Goal: Information Seeking & Learning: Learn about a topic

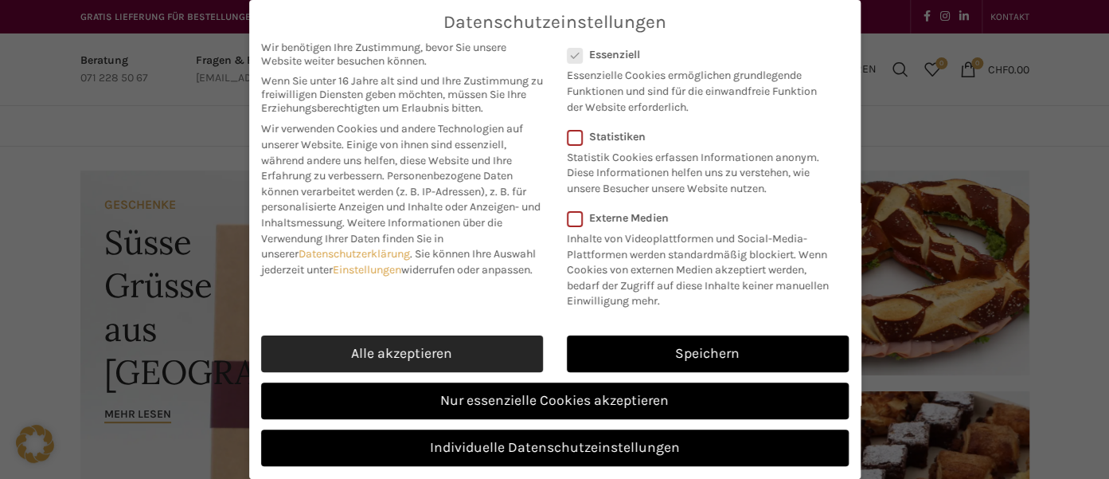
click at [409, 350] on link "Alle akzeptieren" at bounding box center [402, 353] width 282 height 37
checkbox input "true"
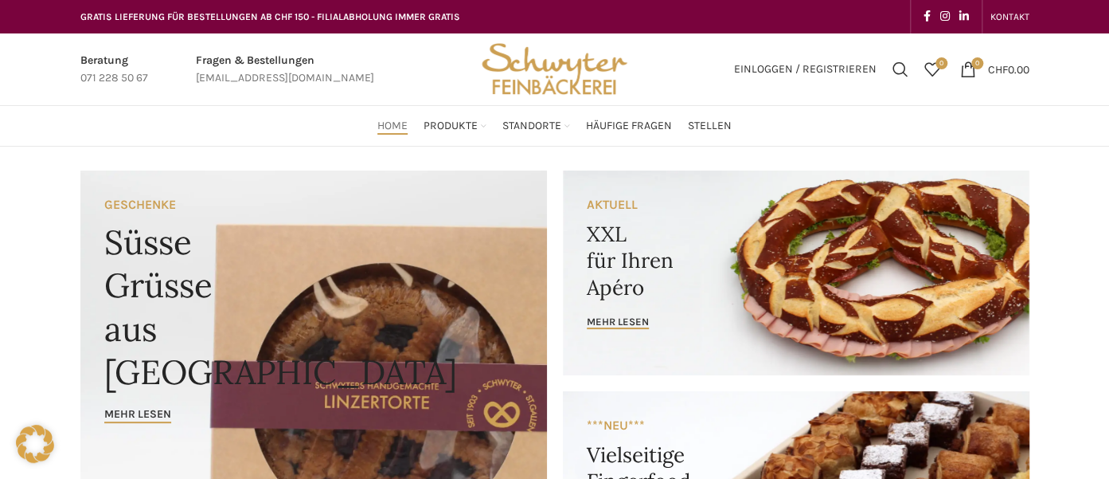
click at [393, 123] on span "Home" at bounding box center [392, 126] width 30 height 15
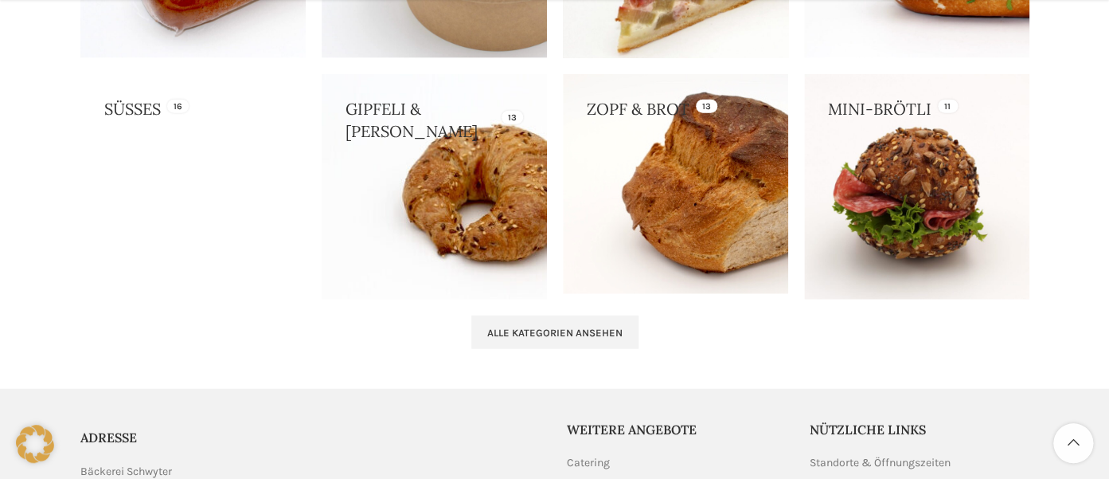
scroll to position [1856, 0]
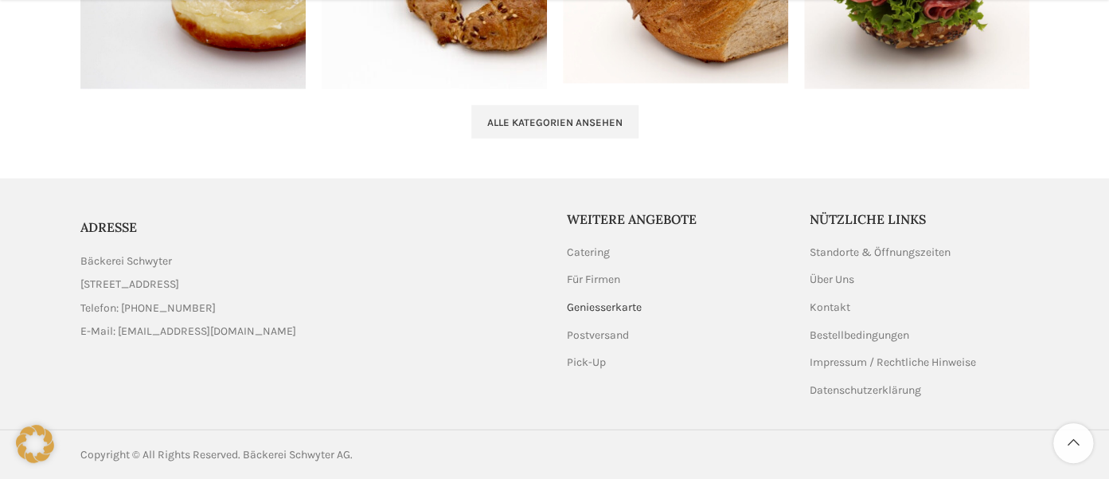
click at [601, 303] on link "Geniesserkarte" at bounding box center [605, 307] width 76 height 16
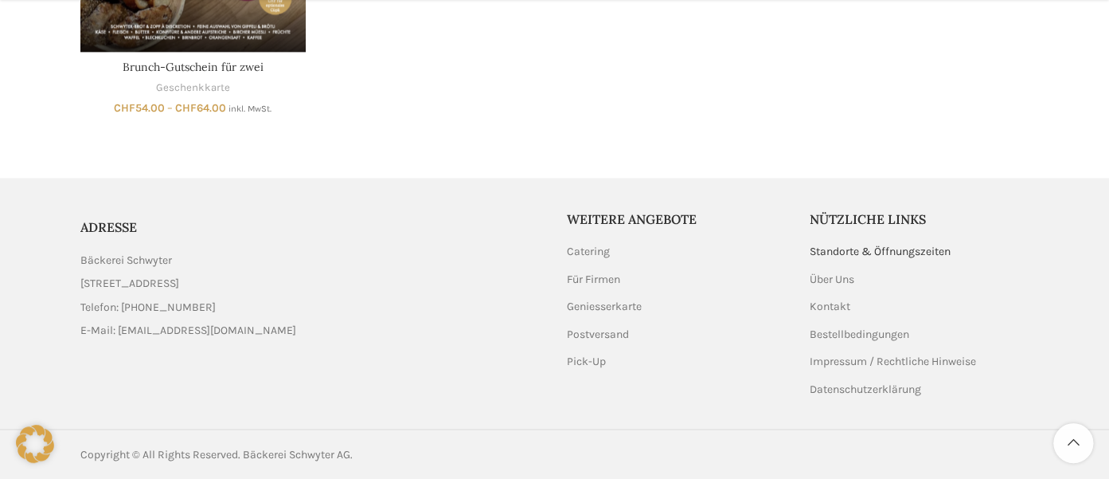
scroll to position [1191, 0]
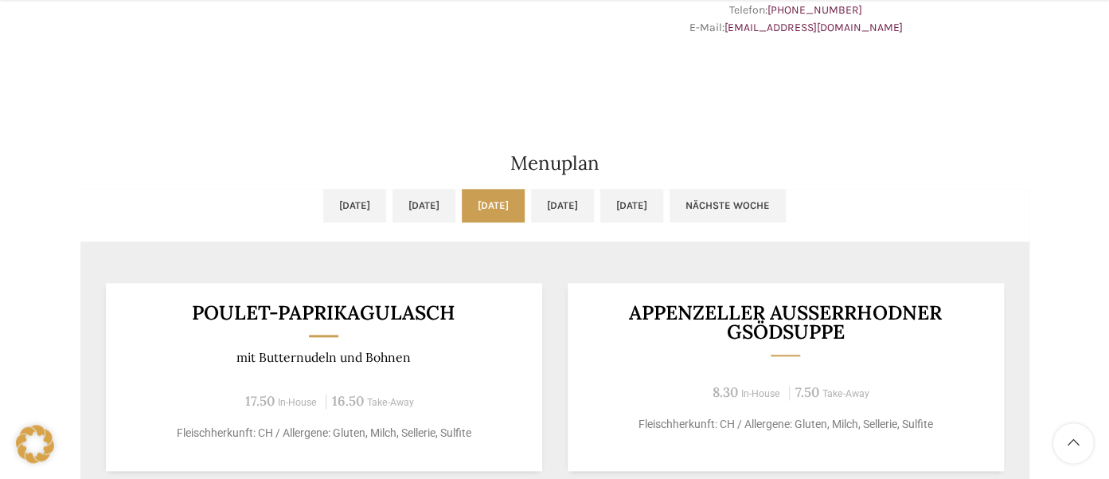
scroll to position [841, 0]
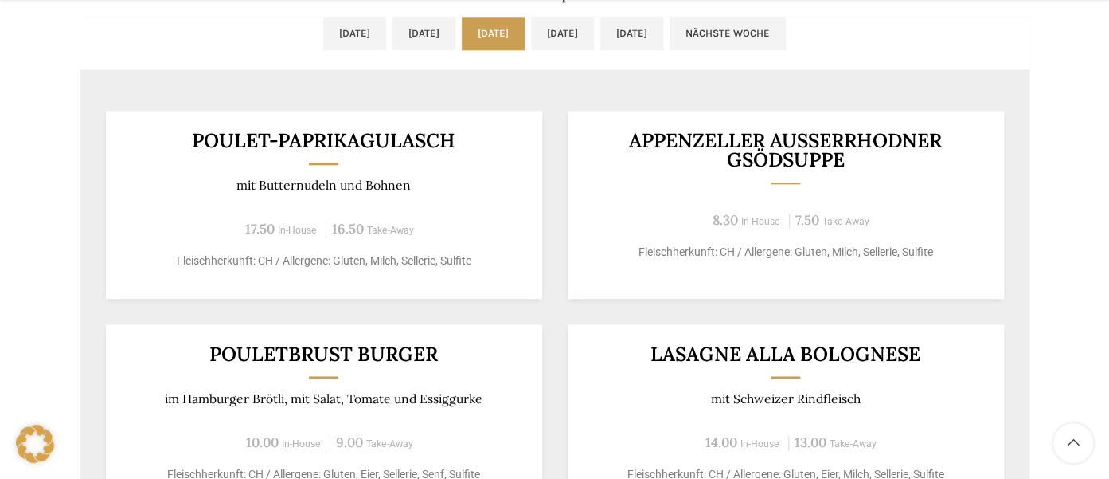
click at [331, 136] on h3 "Poulet-Paprikagulasch" at bounding box center [323, 141] width 397 height 20
click at [330, 176] on div "Poulet-Paprikagulasch mit Butternudeln und Bohnen 17.50 In-House 16.50 Take-Awa…" at bounding box center [324, 205] width 436 height 188
drag, startPoint x: 330, startPoint y: 178, endPoint x: 316, endPoint y: 225, distance: 48.1
click at [330, 178] on p "mit Butternudeln und Bohnen" at bounding box center [323, 185] width 397 height 15
click at [313, 256] on p "Fleischherkunft: CH / Allergene: Gluten, Milch, Sellerie, Sulfite" at bounding box center [323, 260] width 397 height 17
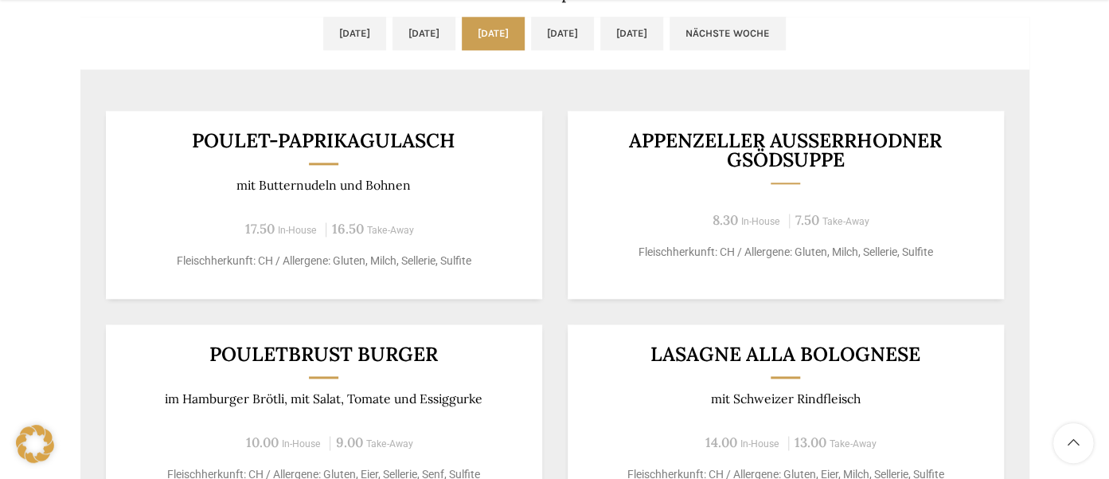
click at [308, 264] on p "Fleischherkunft: CH / Allergene: Gluten, Milch, Sellerie, Sulfite" at bounding box center [323, 260] width 397 height 17
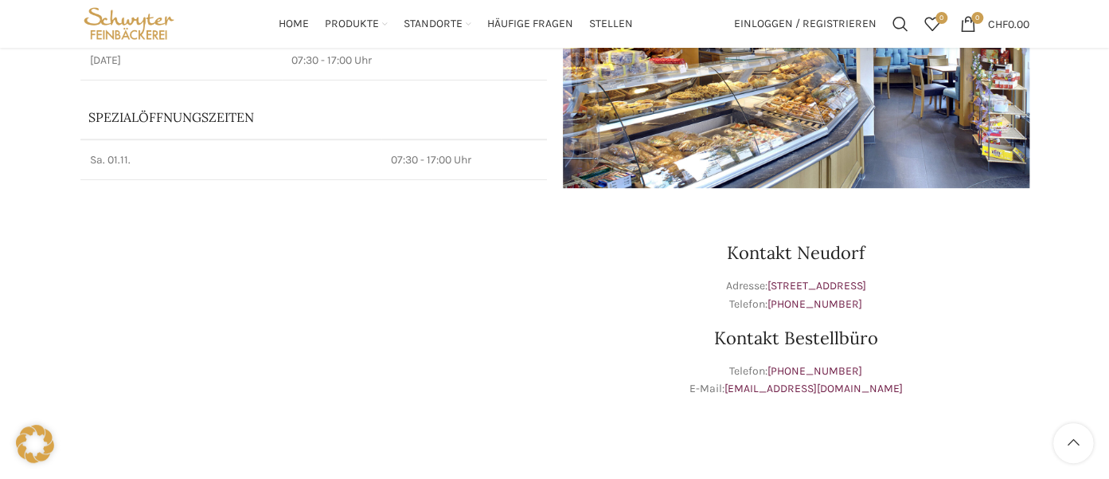
scroll to position [224, 0]
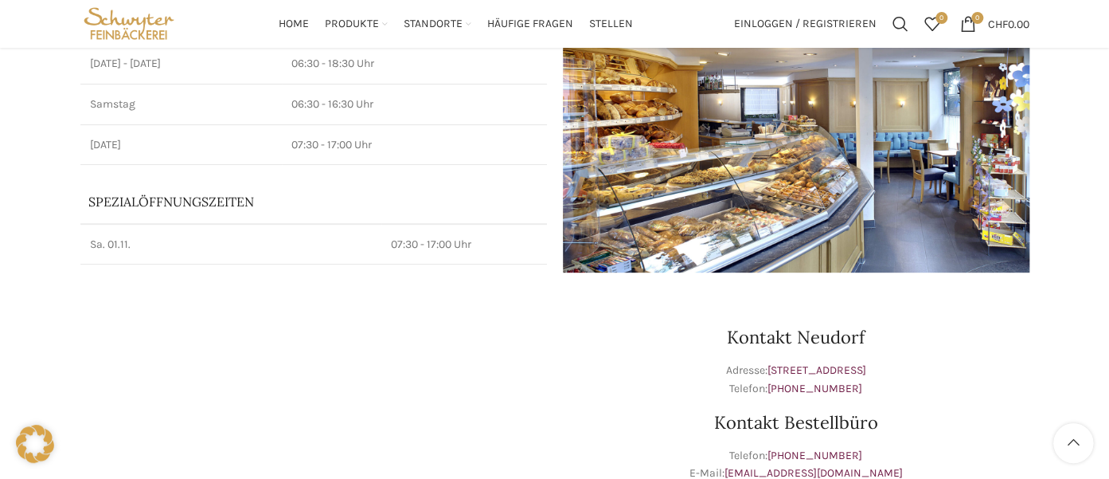
click at [761, 189] on img at bounding box center [796, 118] width 467 height 310
drag, startPoint x: 761, startPoint y: 189, endPoint x: 754, endPoint y: 193, distance: 8.2
click at [761, 190] on img at bounding box center [796, 118] width 467 height 310
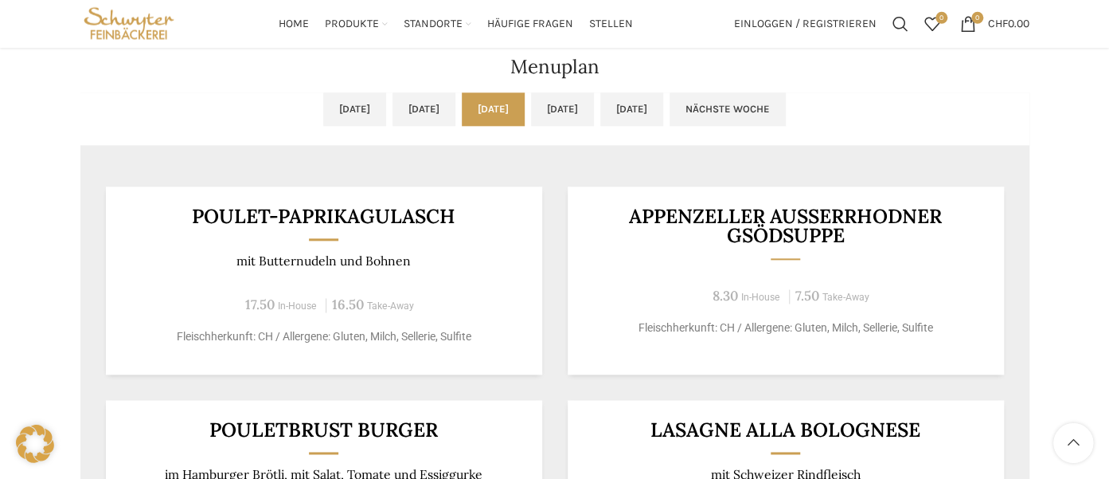
scroll to position [729, 0]
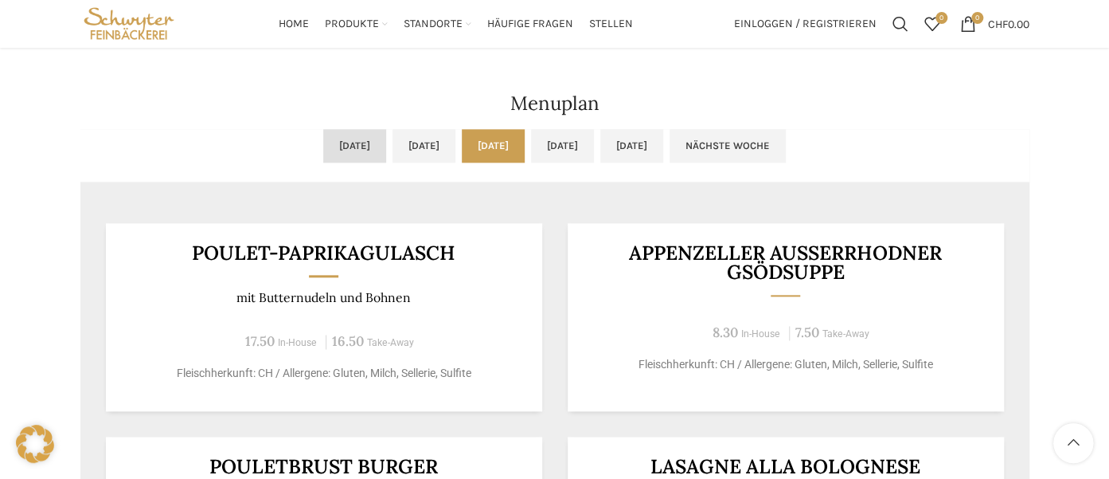
click at [323, 143] on link "Mo, 13.10.2025" at bounding box center [354, 145] width 63 height 33
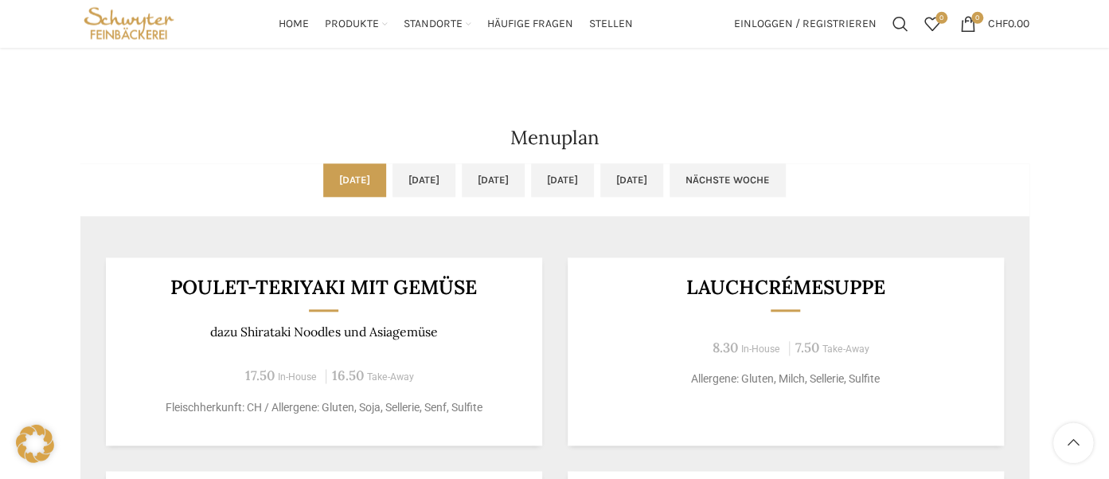
scroll to position [644, 0]
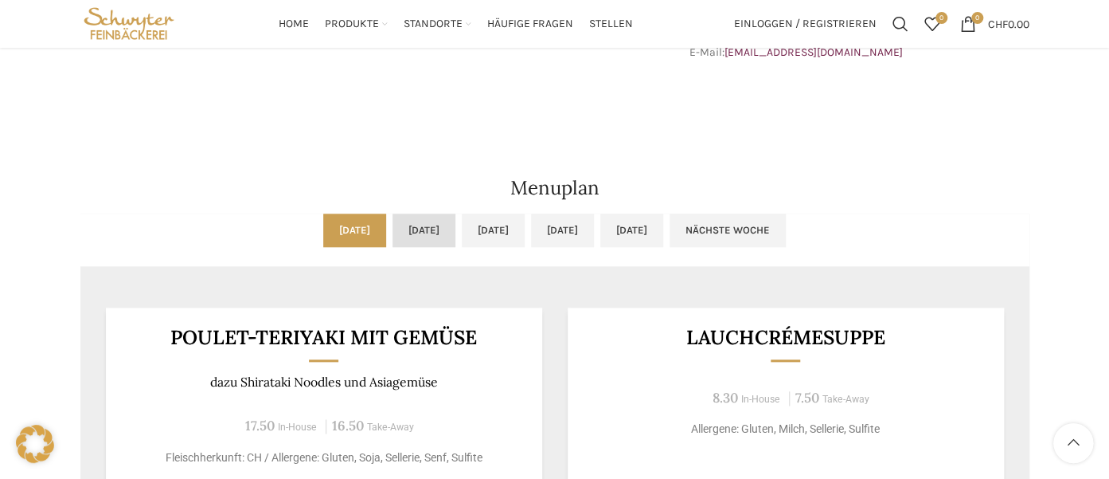
click at [393, 230] on link "Di, 14.10.2025" at bounding box center [424, 229] width 63 height 33
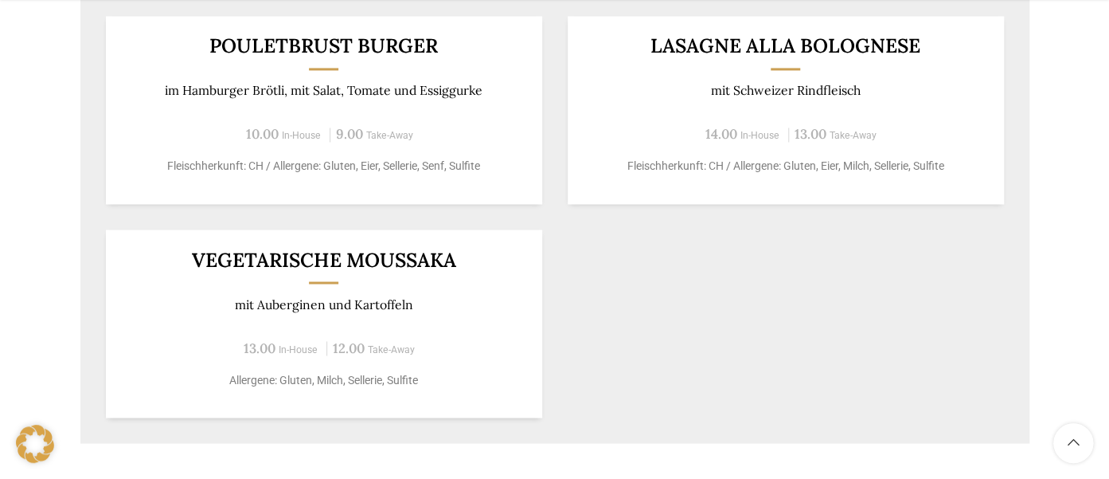
scroll to position [729, 0]
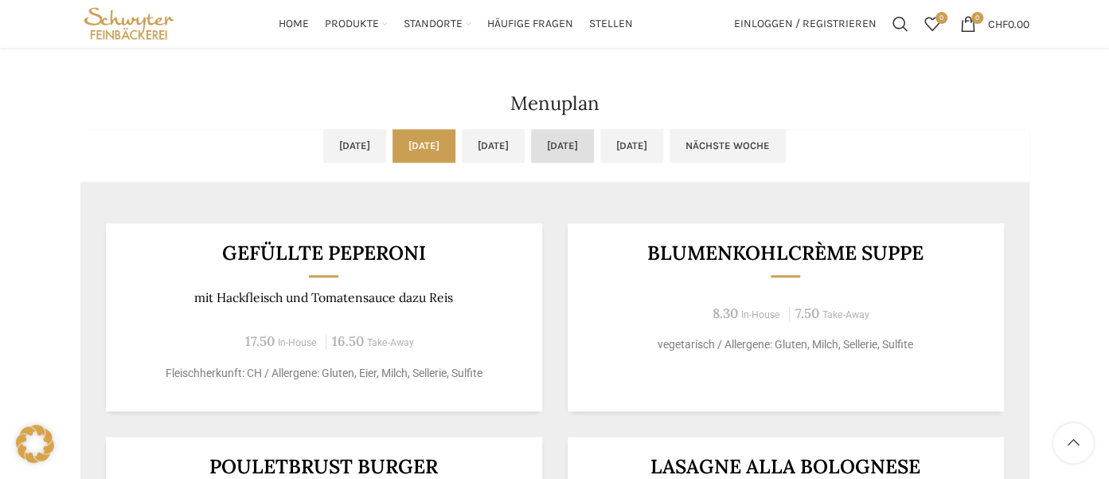
click at [592, 141] on link "Do, 16.10.2025" at bounding box center [562, 145] width 63 height 33
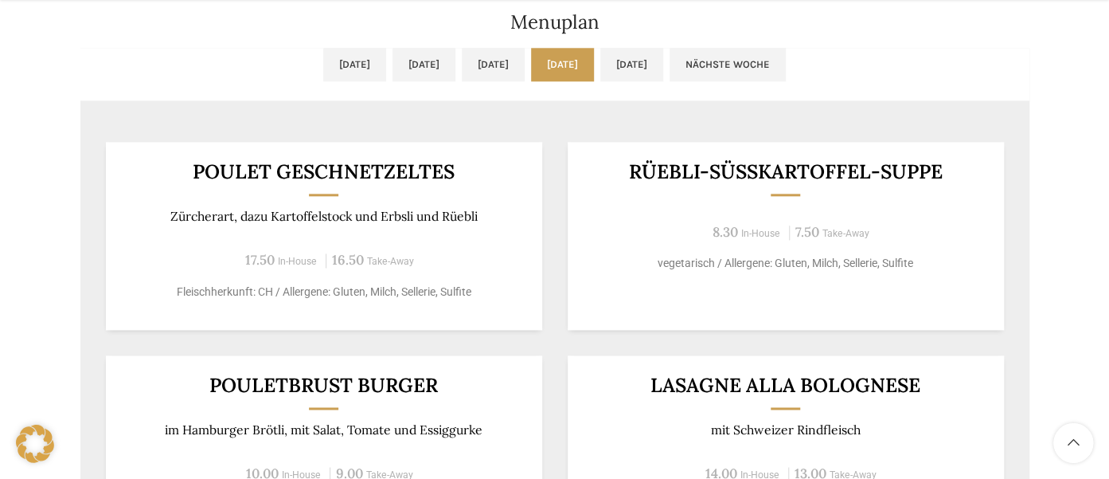
scroll to position [812, 0]
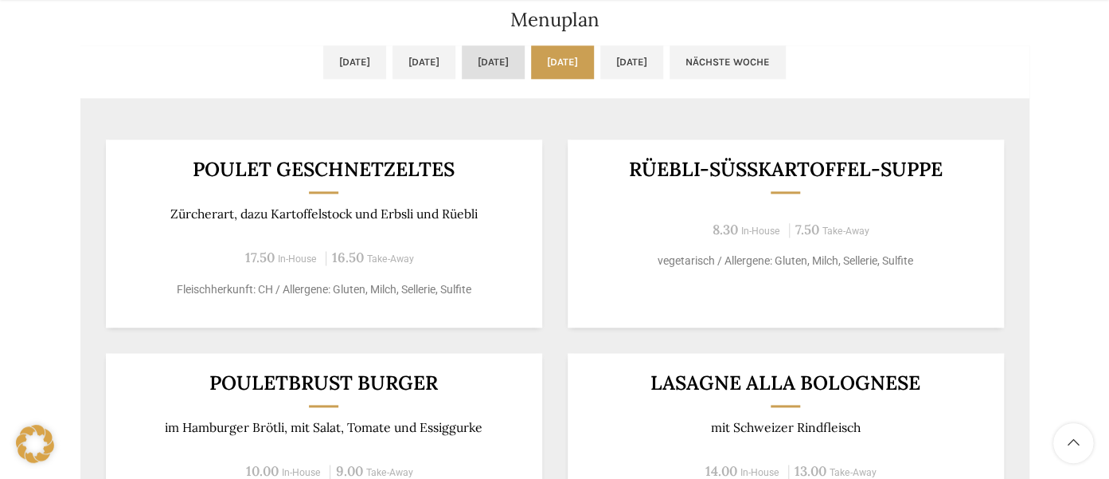
click at [499, 53] on link "Mi, 15.10.2025" at bounding box center [493, 61] width 63 height 33
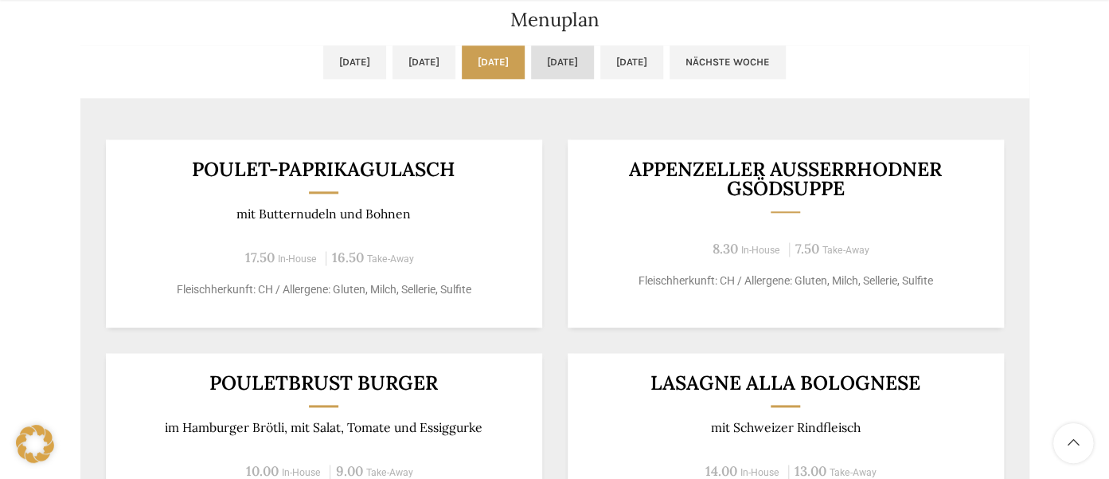
click at [594, 56] on link "Do, 16.10.2025" at bounding box center [562, 61] width 63 height 33
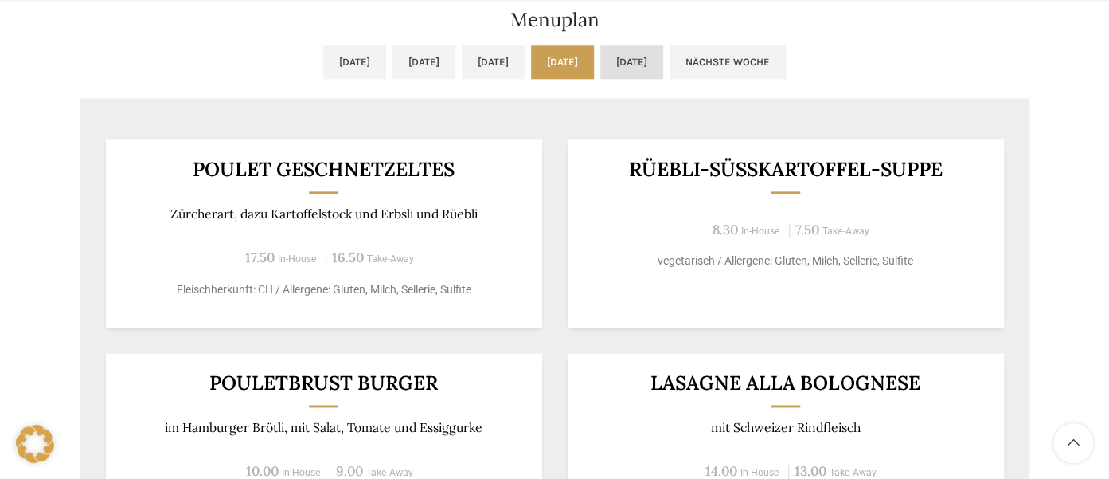
click at [663, 58] on link "Fr, 17.10.2025" at bounding box center [631, 61] width 63 height 33
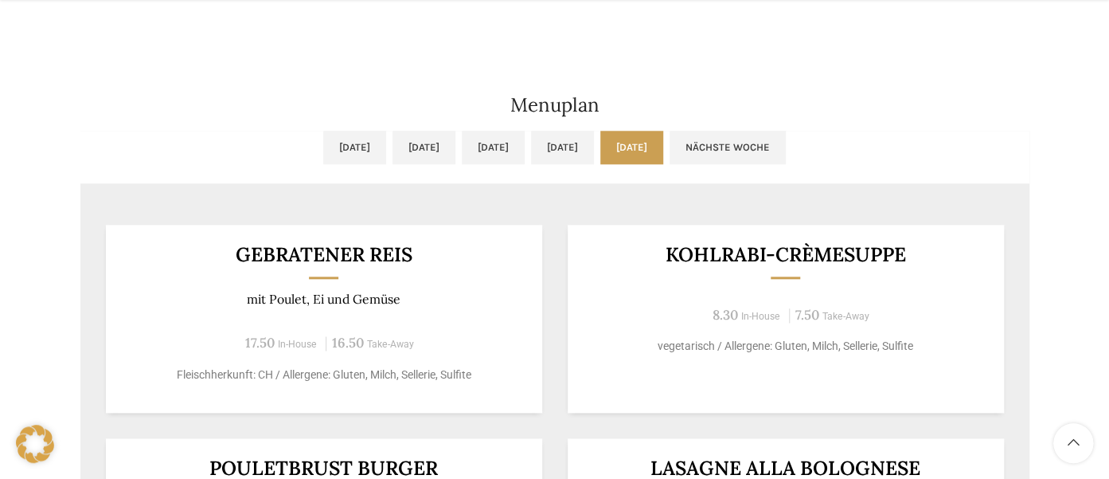
scroll to position [729, 0]
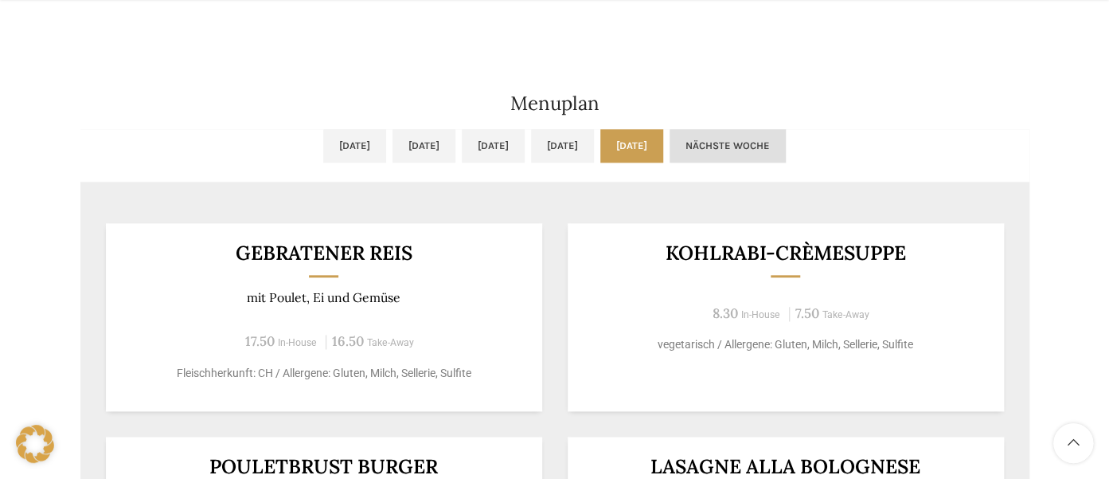
click at [786, 142] on link "Nächste Woche" at bounding box center [728, 145] width 116 height 33
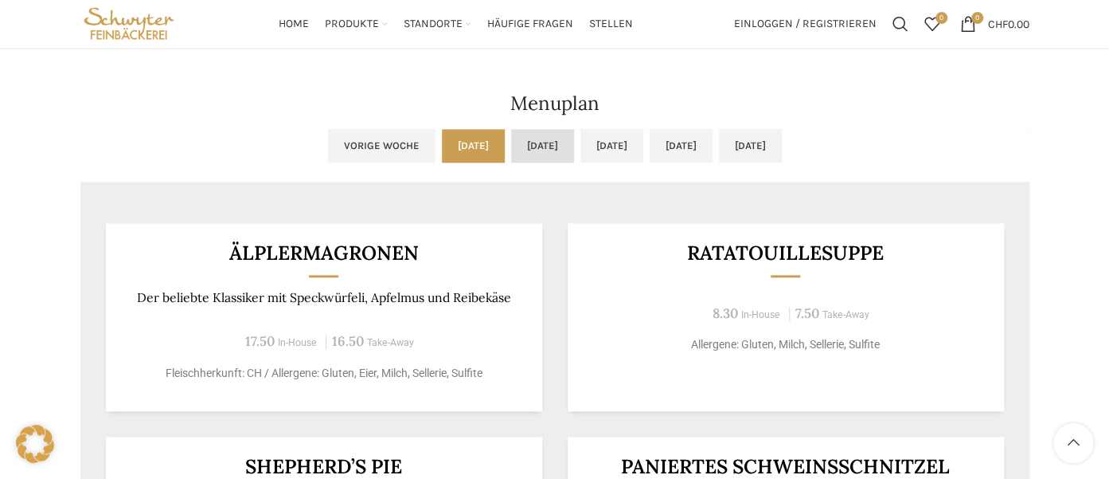
click at [515, 139] on link "Di, 21.10.2025" at bounding box center [542, 145] width 63 height 33
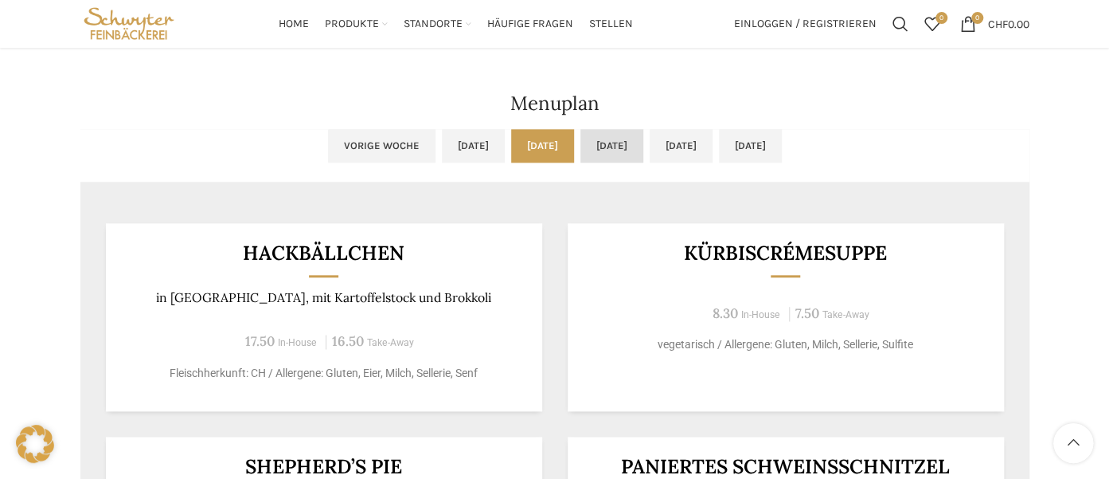
click at [612, 139] on link "Mi, 22.10.2025" at bounding box center [612, 145] width 63 height 33
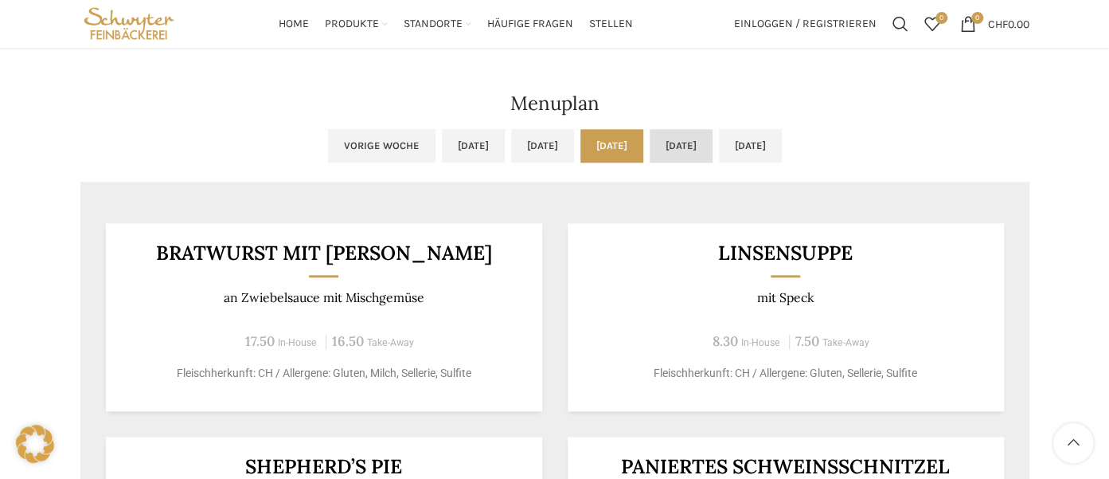
click at [713, 142] on link "Do, 23.10.2025" at bounding box center [681, 145] width 63 height 33
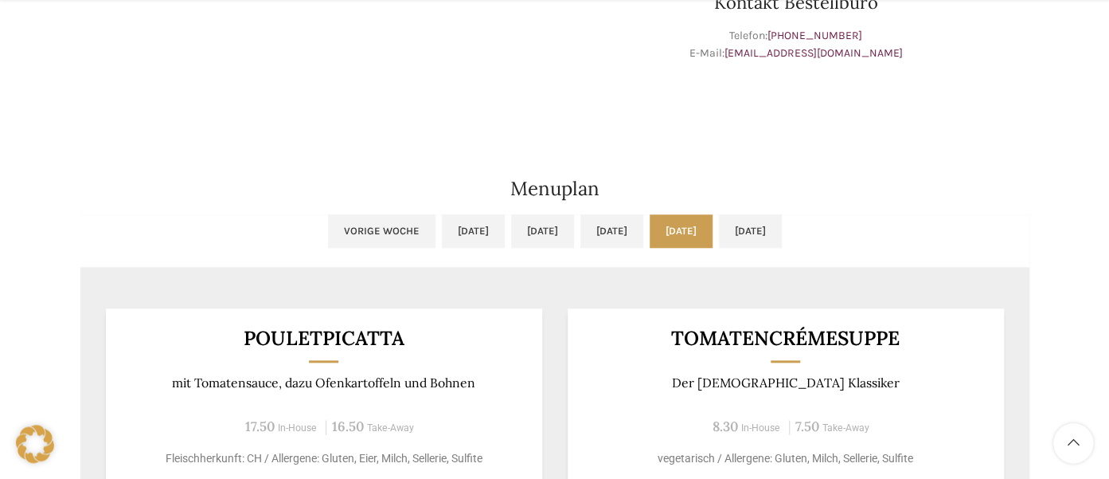
scroll to position [644, 0]
click at [782, 225] on link "Fr, 24.10.2025" at bounding box center [750, 229] width 63 height 33
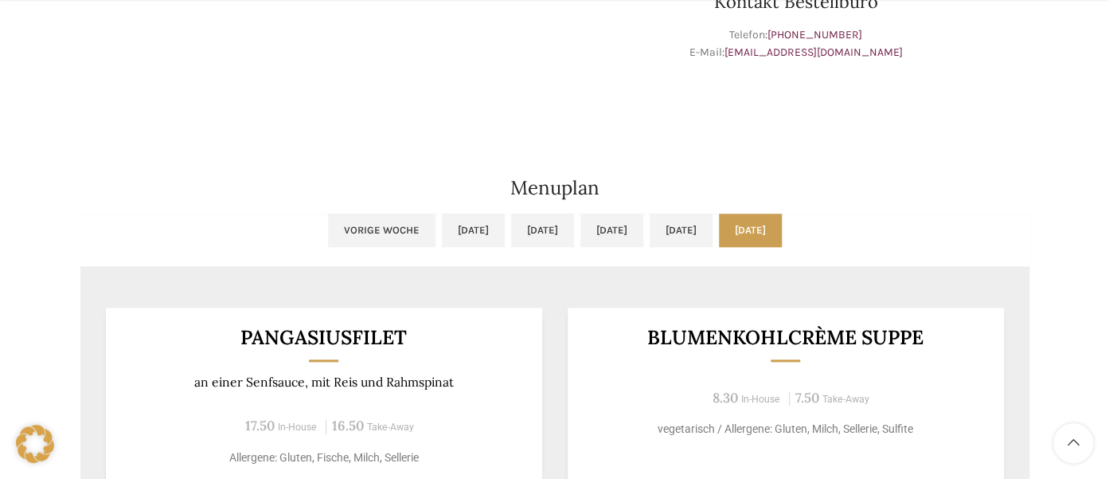
click at [782, 224] on link "Fr, 24.10.2025" at bounding box center [750, 229] width 63 height 33
click at [713, 226] on link "Do, 23.10.2025" at bounding box center [681, 229] width 63 height 33
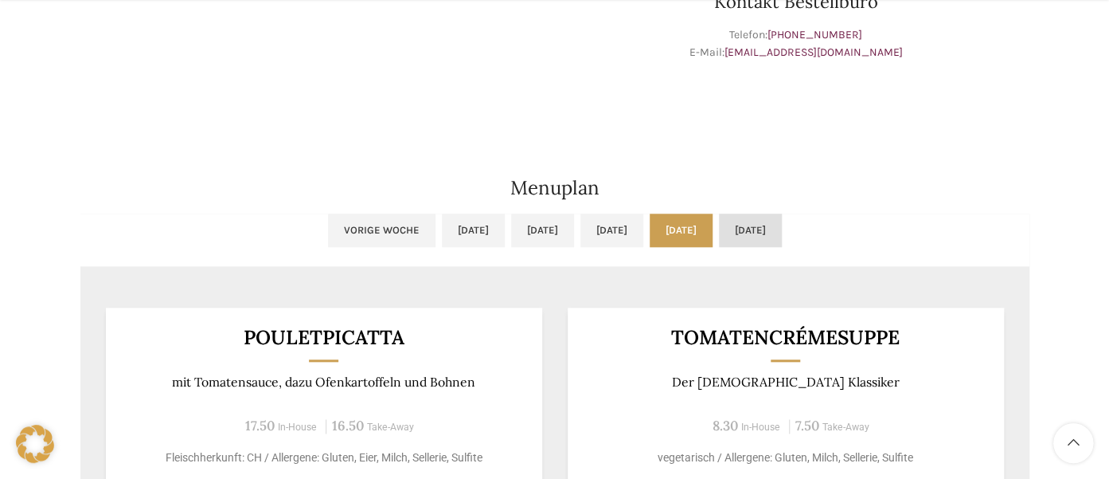
click at [782, 224] on link "Fr, 24.10.2025" at bounding box center [750, 229] width 63 height 33
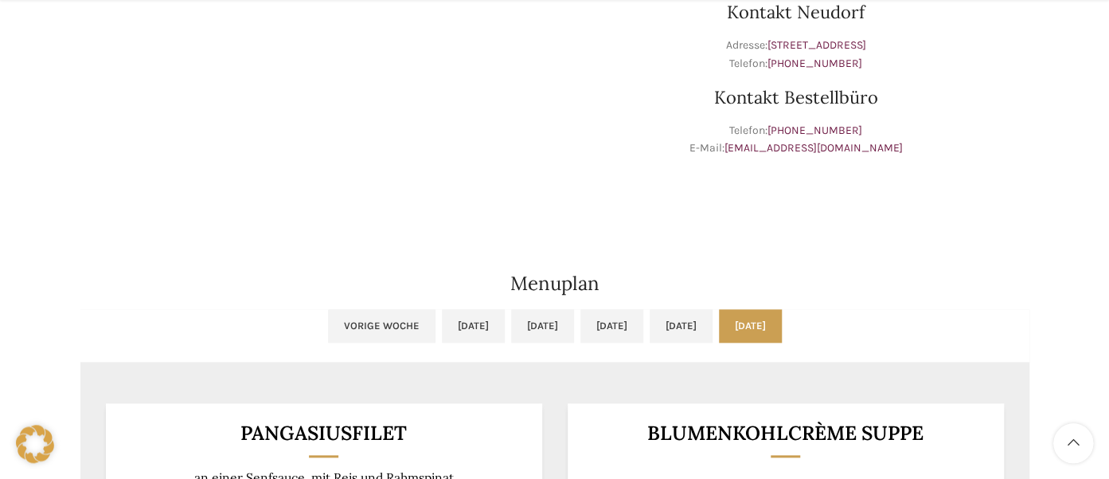
scroll to position [589, 0]
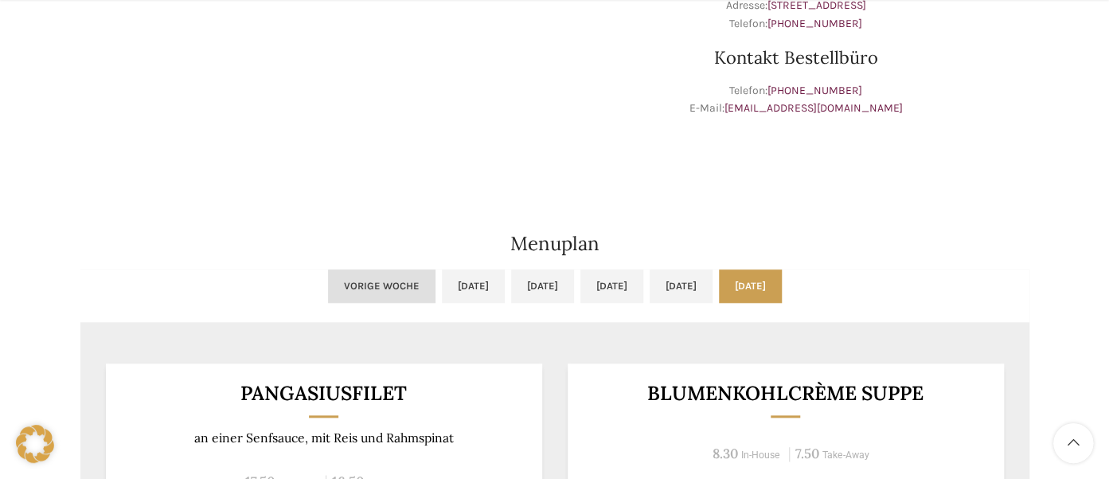
click at [328, 281] on link "Vorige Woche" at bounding box center [382, 285] width 108 height 33
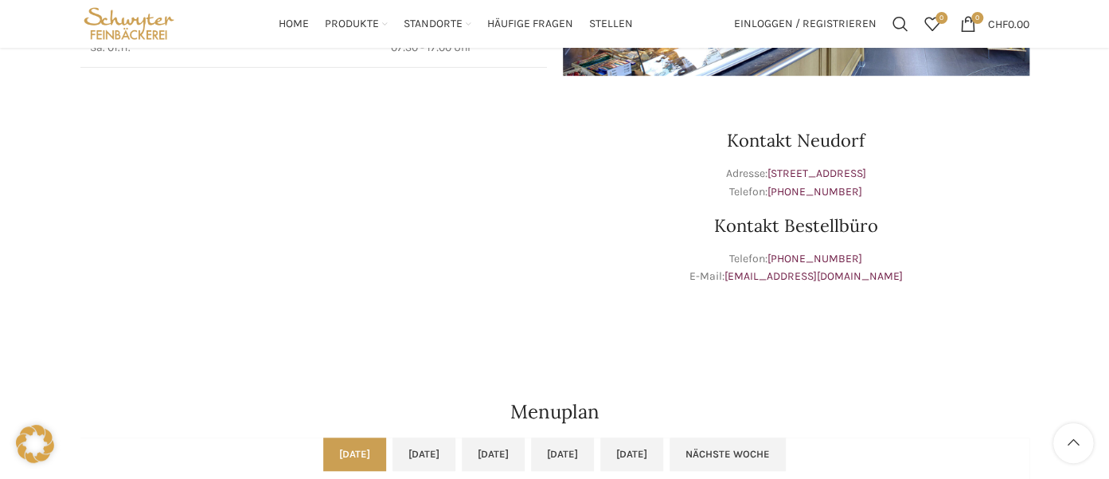
scroll to position [0, 0]
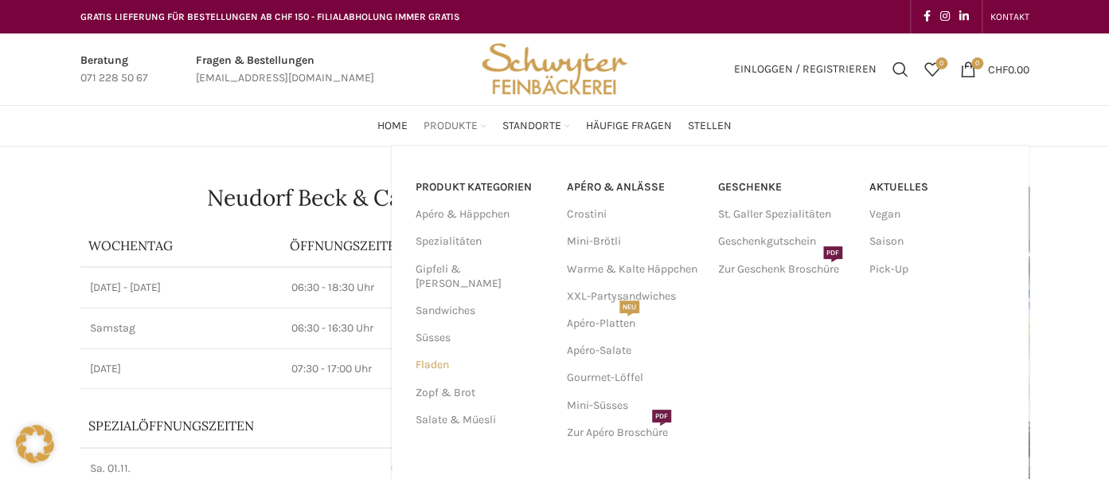
click at [431, 351] on link "Fladen" at bounding box center [482, 364] width 132 height 27
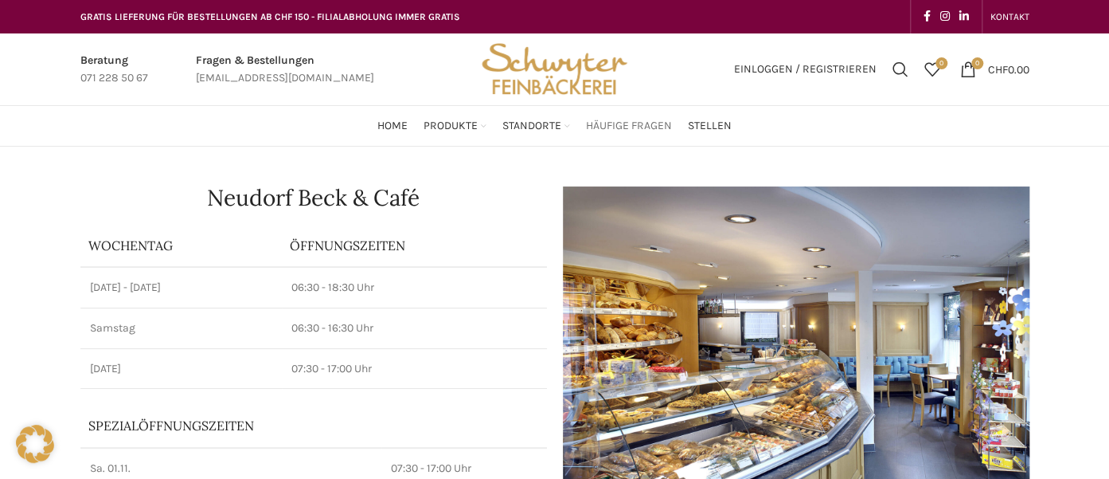
click at [600, 121] on span "Häufige Fragen" at bounding box center [629, 126] width 86 height 15
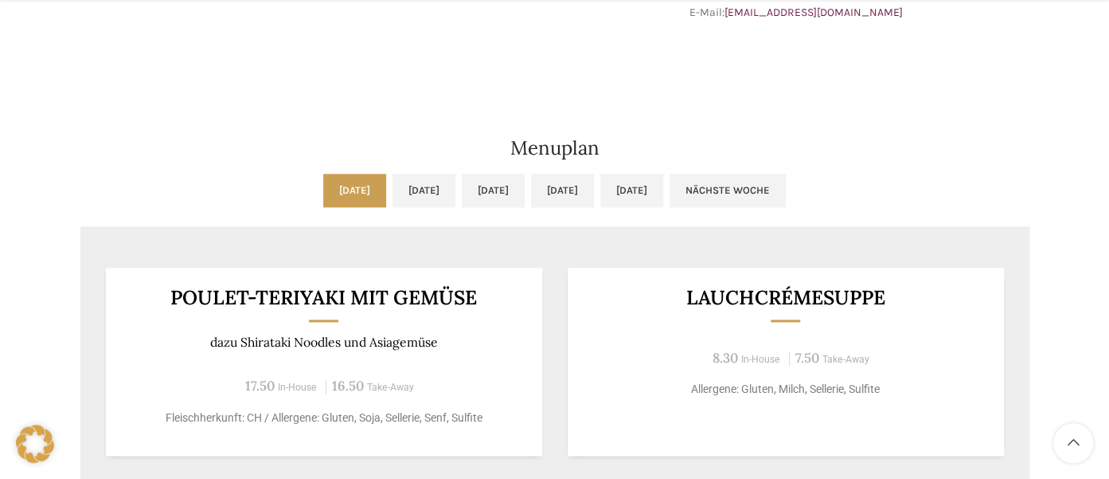
scroll to position [729, 0]
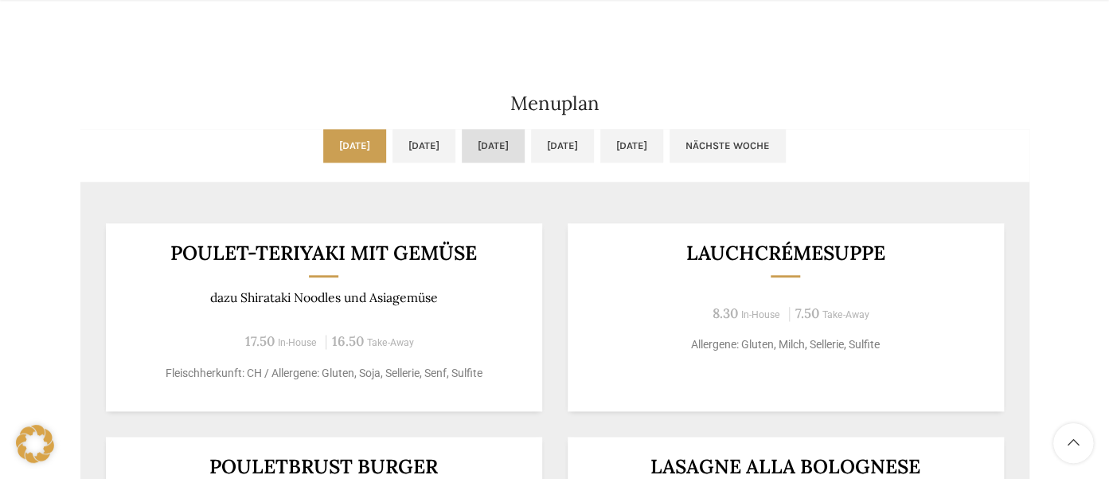
click at [496, 142] on link "Mi, 15.10.2025" at bounding box center [493, 145] width 63 height 33
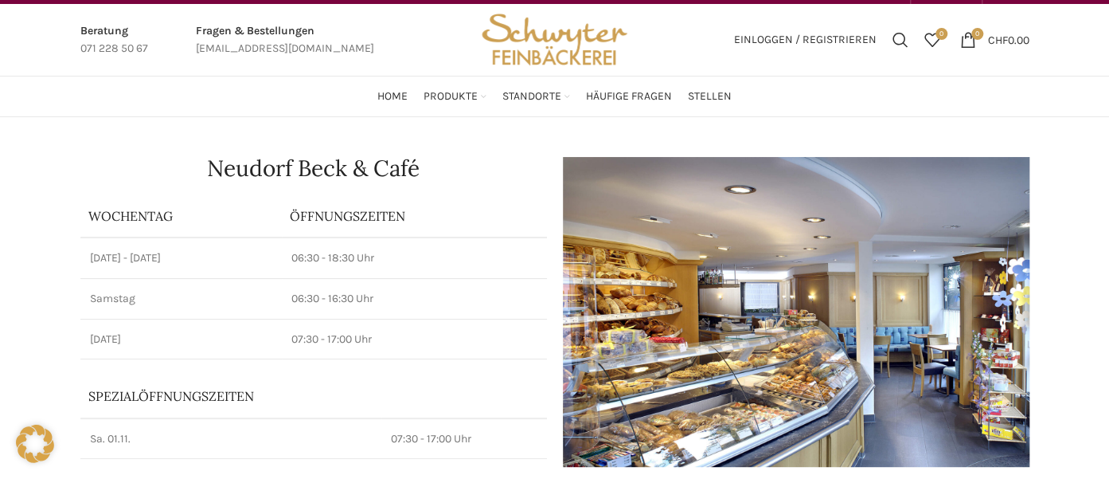
scroll to position [0, 0]
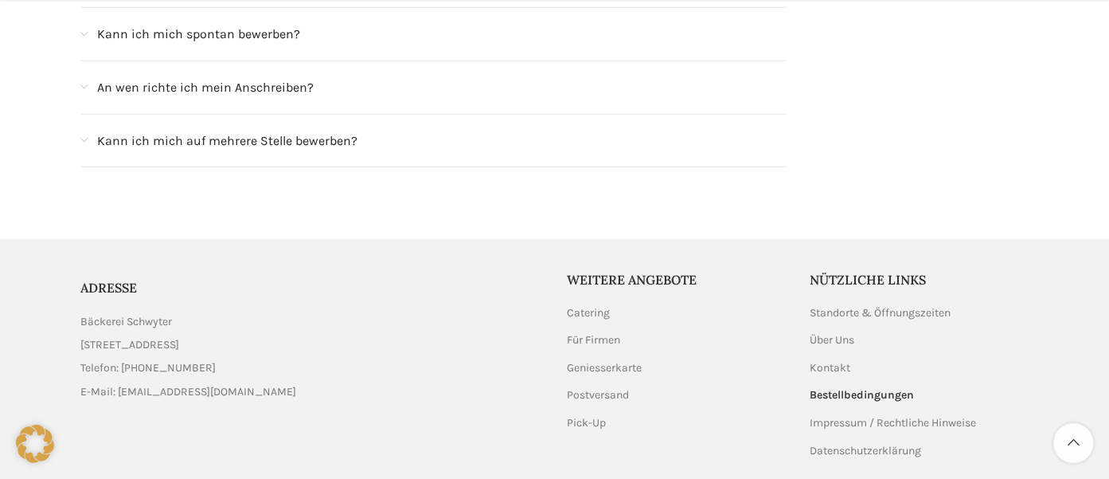
scroll to position [1814, 0]
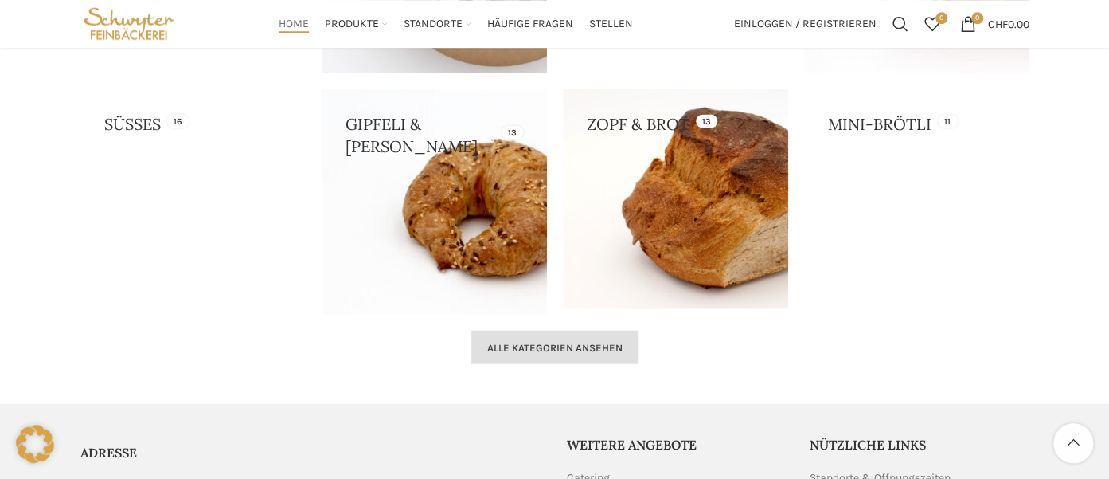
scroll to position [1597, 0]
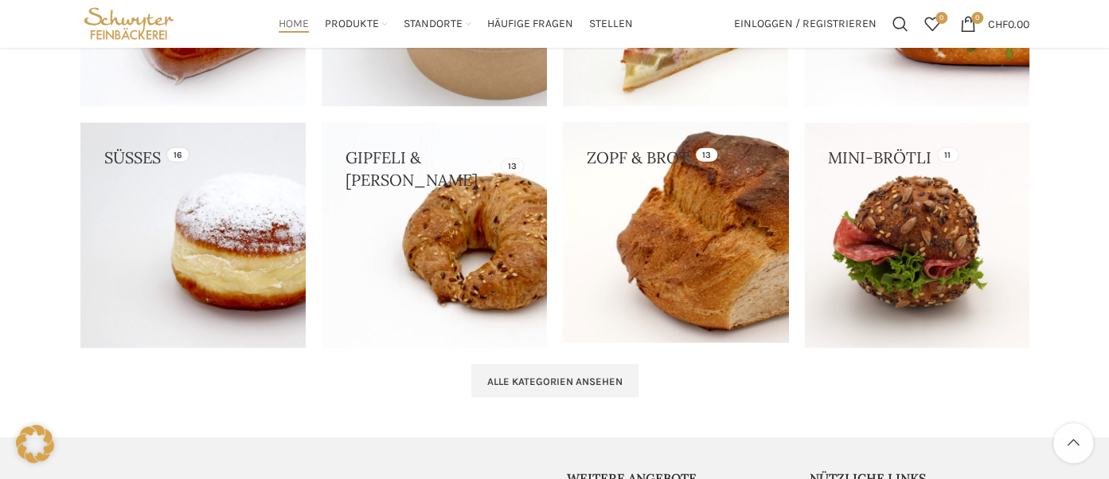
click at [667, 257] on link at bounding box center [675, 233] width 225 height 220
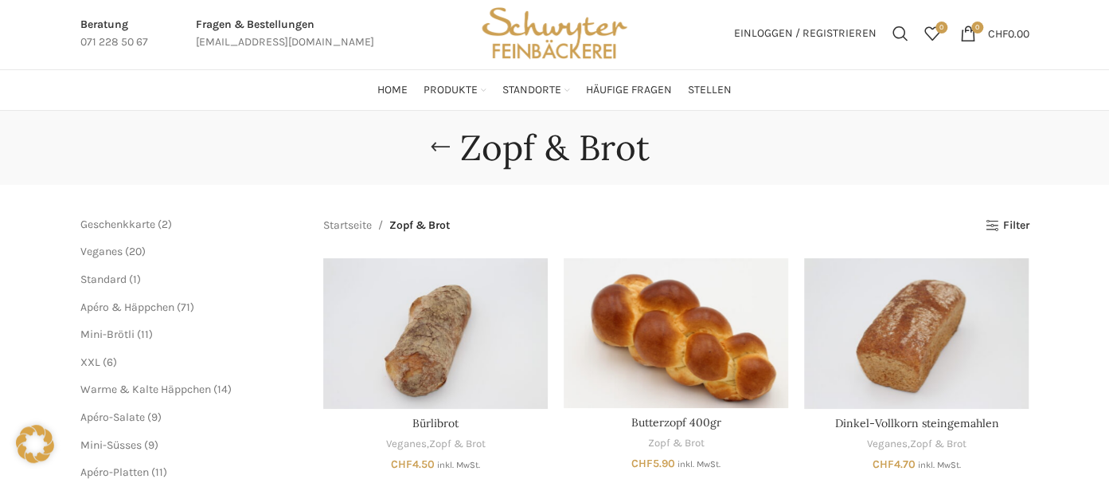
scroll to position [84, 0]
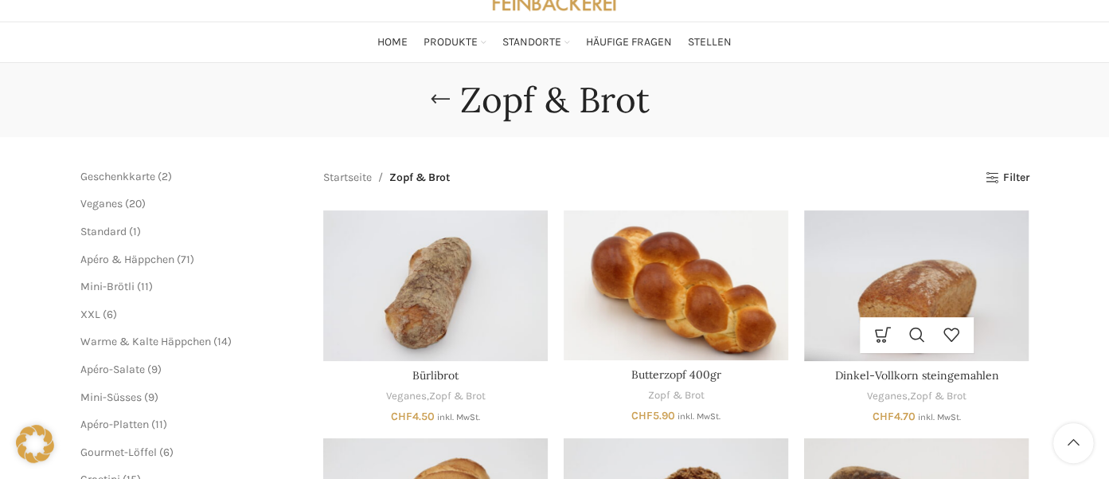
click at [909, 280] on img "Dinkel-Vollkorn steingemahlen" at bounding box center [916, 285] width 225 height 150
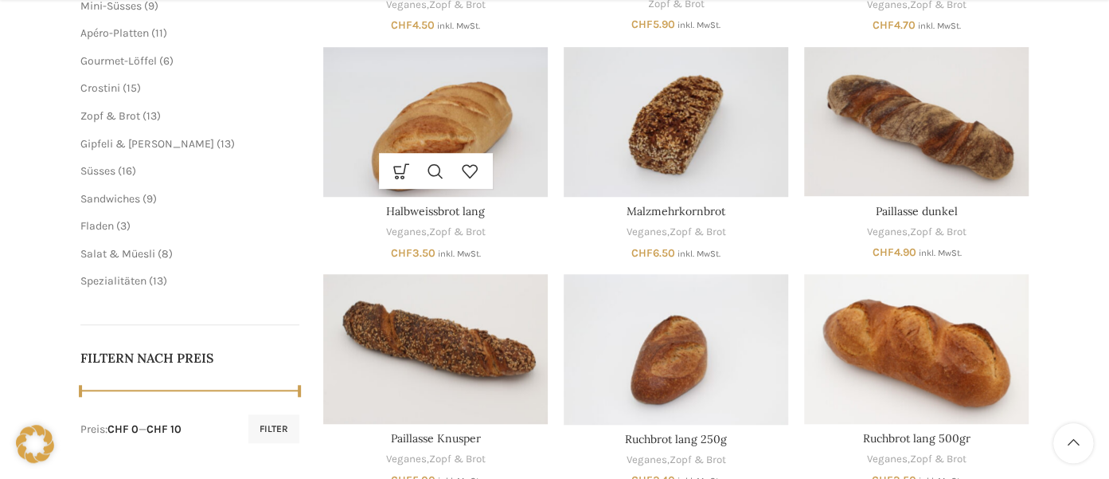
scroll to position [504, 0]
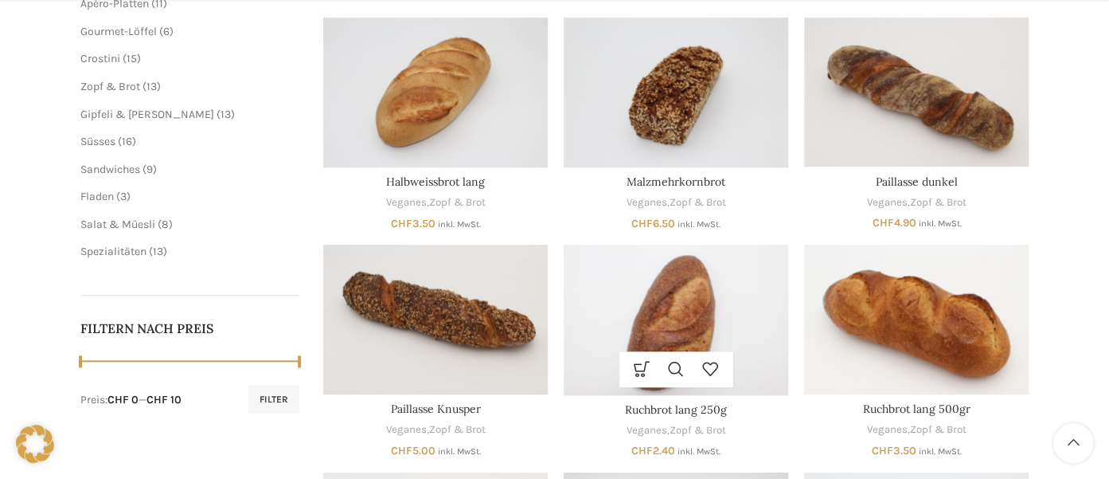
click at [680, 314] on img "Ruchbrot lang 250g" at bounding box center [676, 319] width 225 height 150
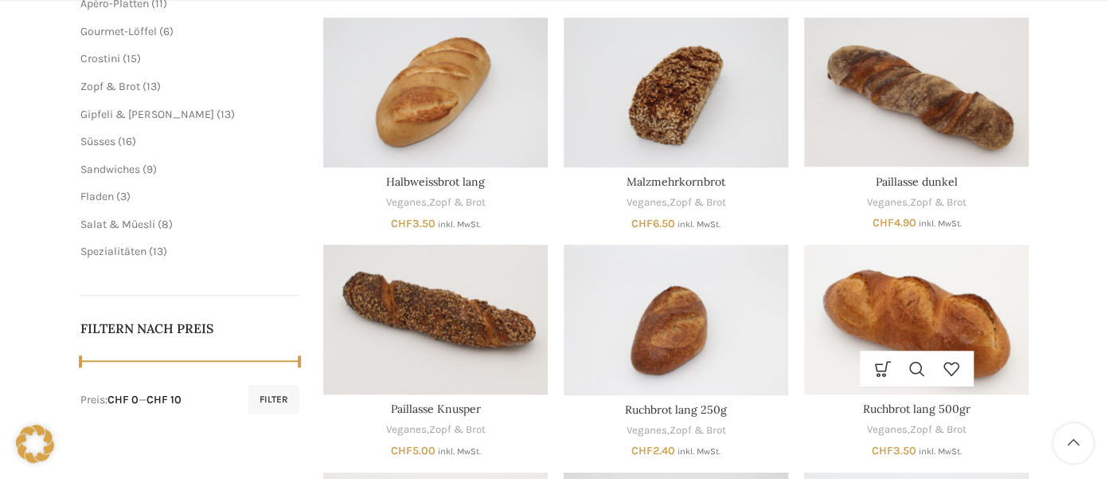
click at [942, 324] on img "Ruchbrot lang 500gr" at bounding box center [916, 319] width 225 height 150
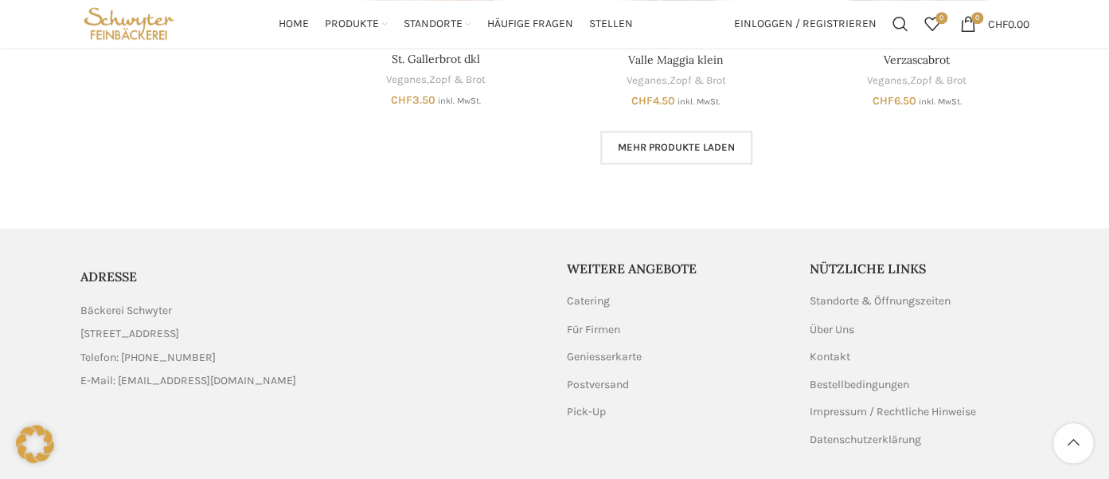
scroll to position [1046, 0]
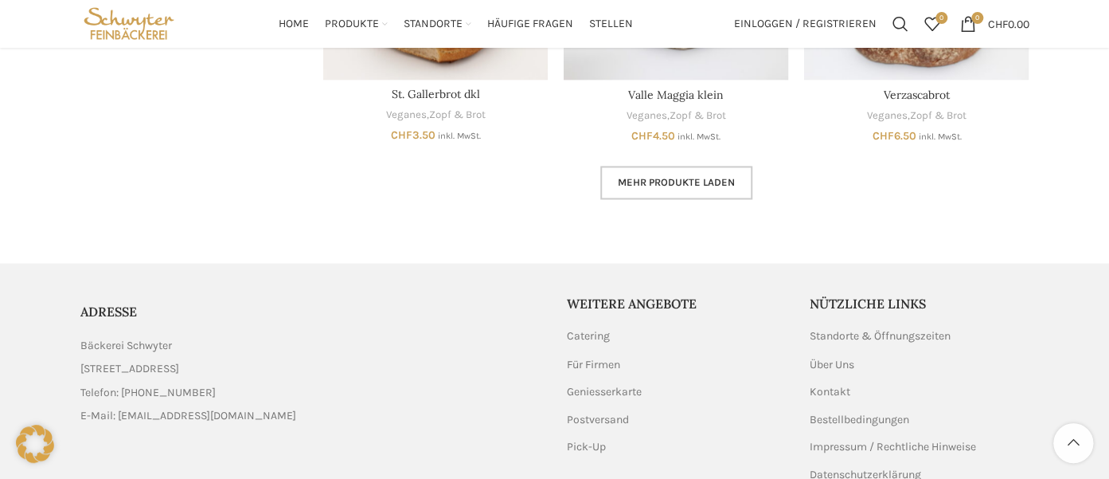
click at [662, 176] on span "Mehr Produkte laden" at bounding box center [676, 182] width 117 height 13
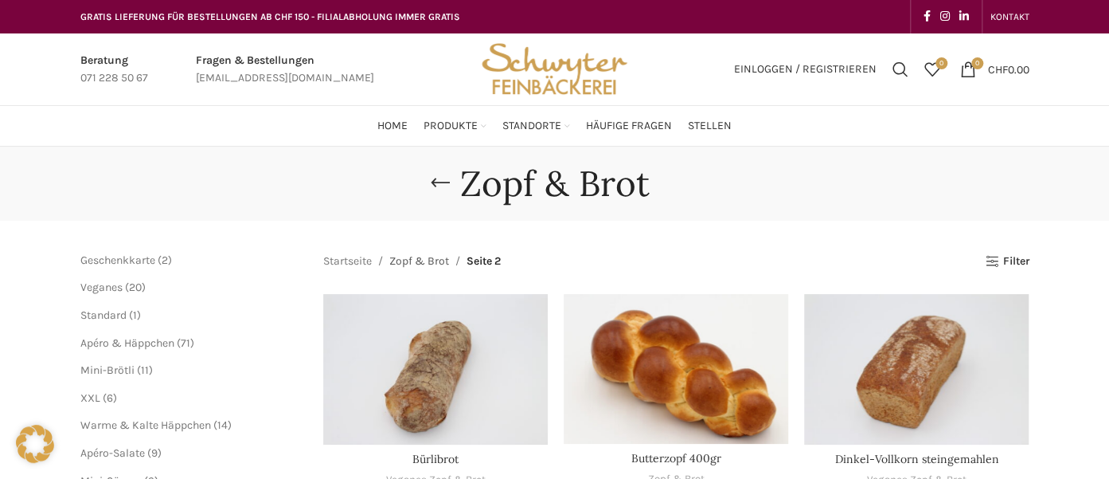
click at [411, 257] on link "Zopf & Brot" at bounding box center [419, 261] width 60 height 18
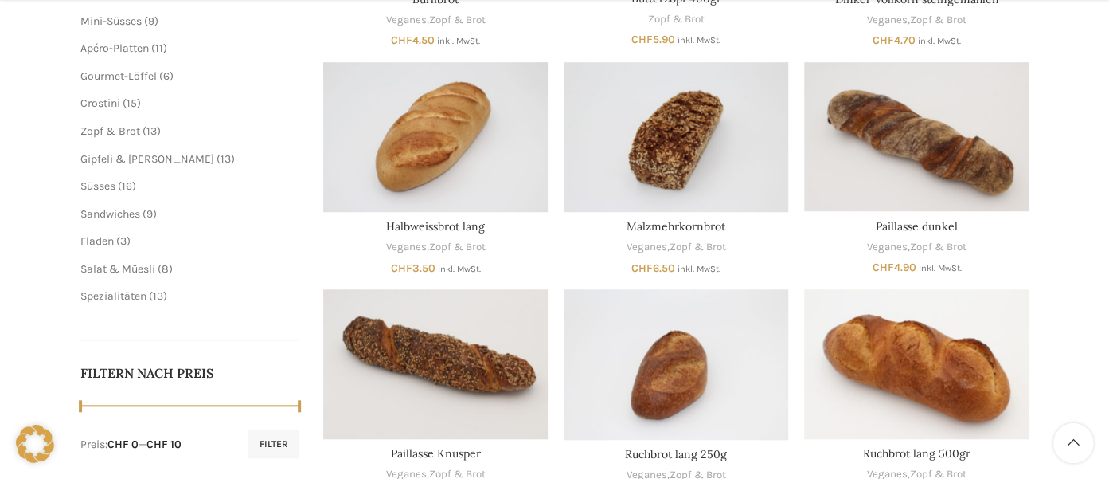
scroll to position [589, 0]
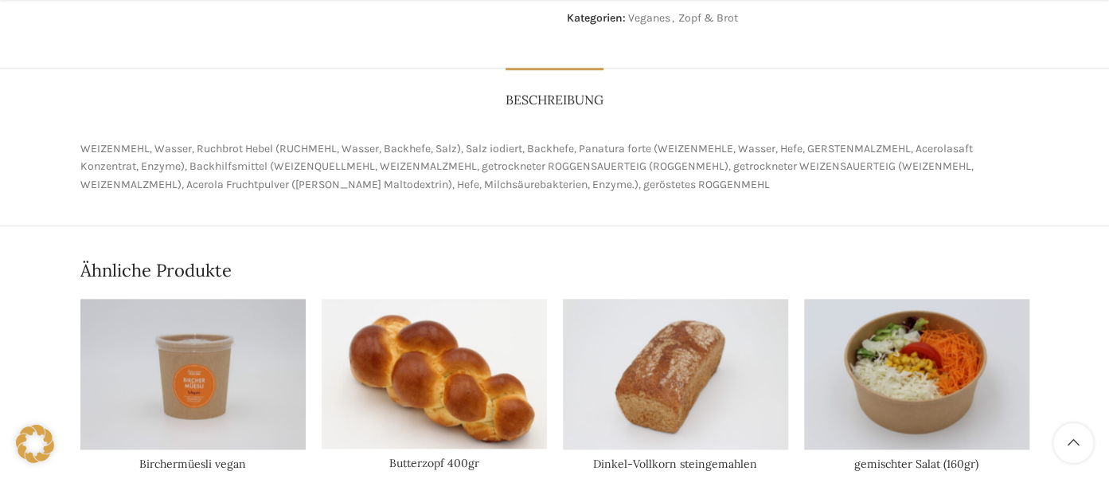
scroll to position [589, 0]
